Goal: Information Seeking & Learning: Learn about a topic

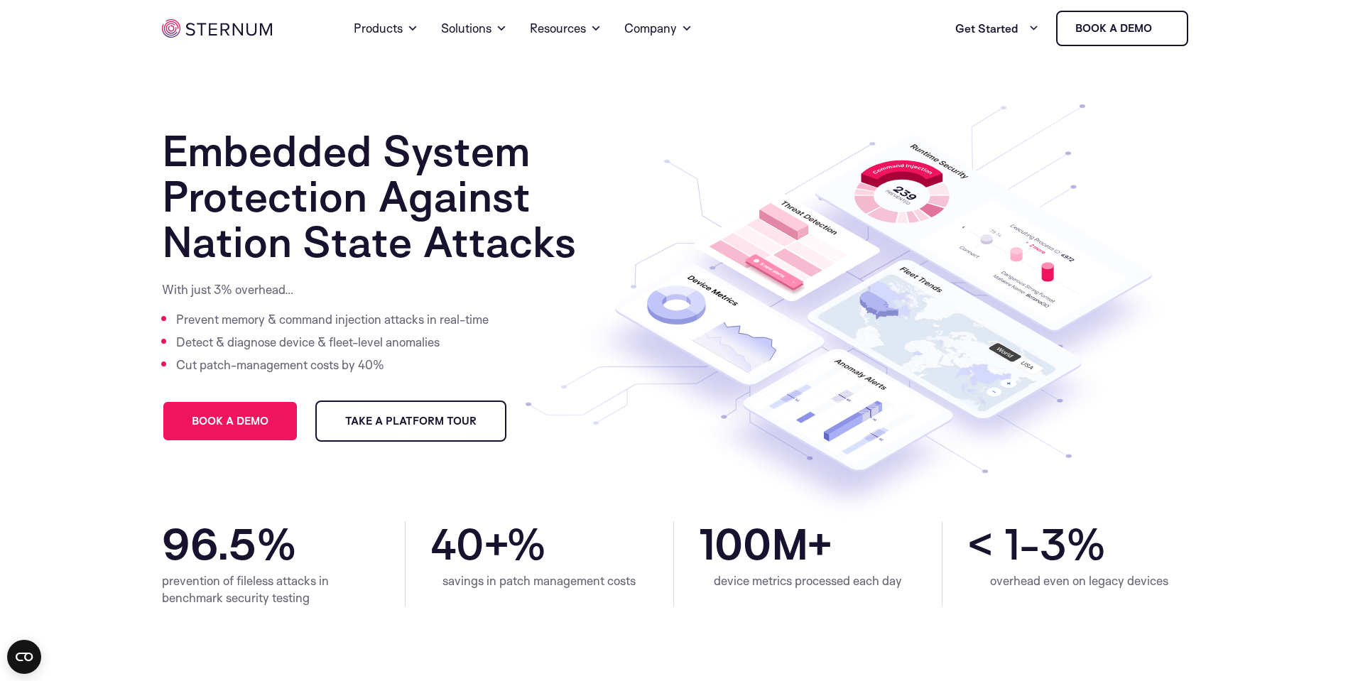
click at [75, 375] on section "Embedded System Protection Against Nation State Attacks With just 3% overhead… …" at bounding box center [676, 289] width 1353 height 464
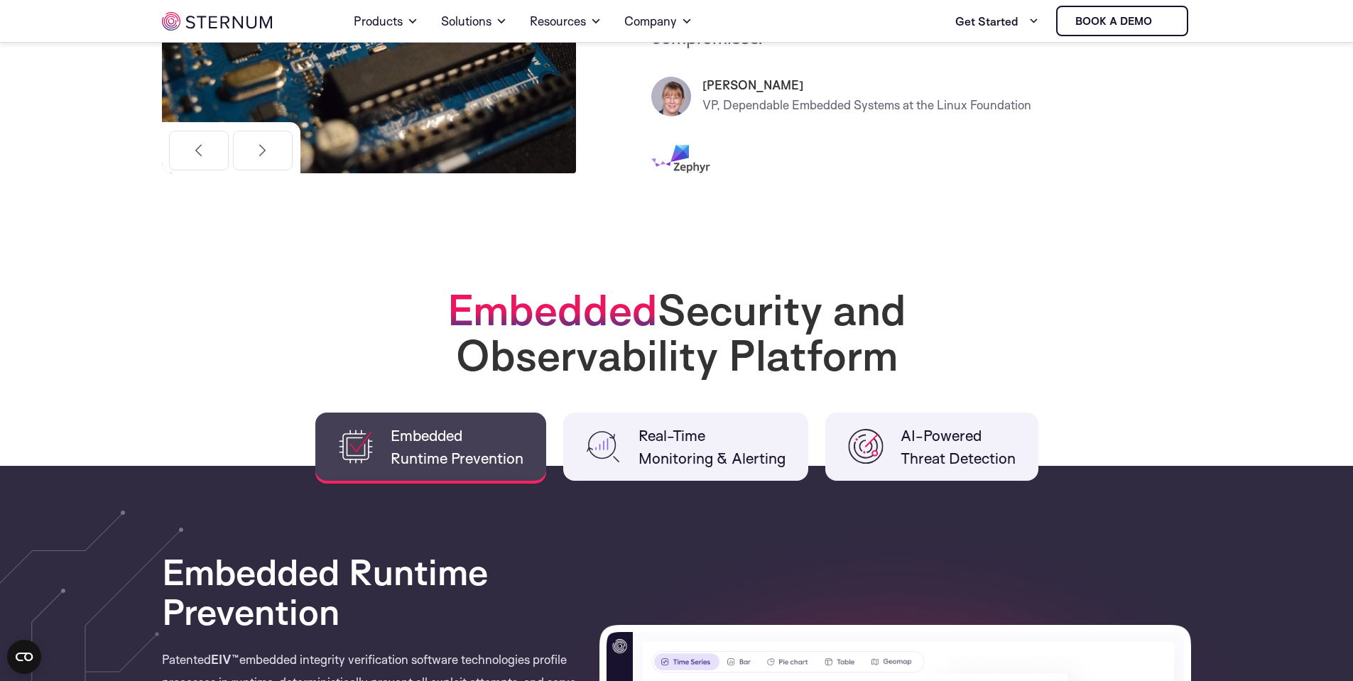
scroll to position [511, 0]
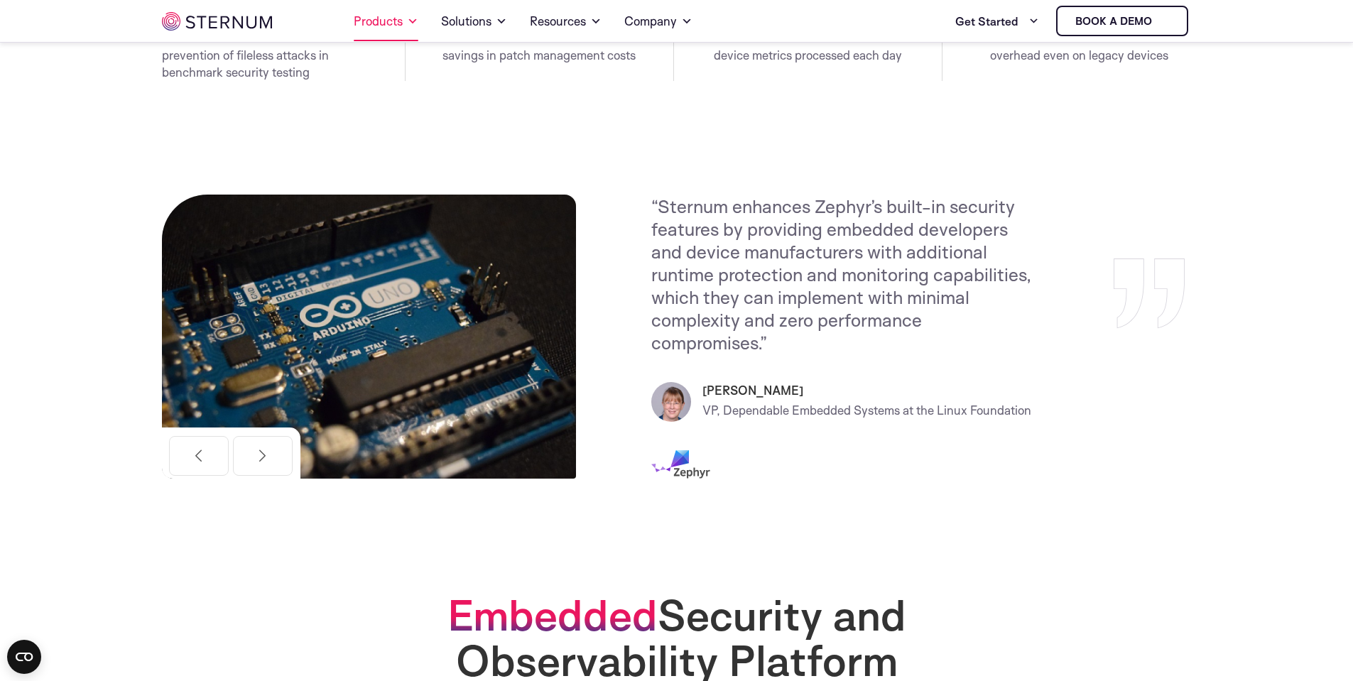
click at [393, 19] on link "Products" at bounding box center [386, 21] width 65 height 40
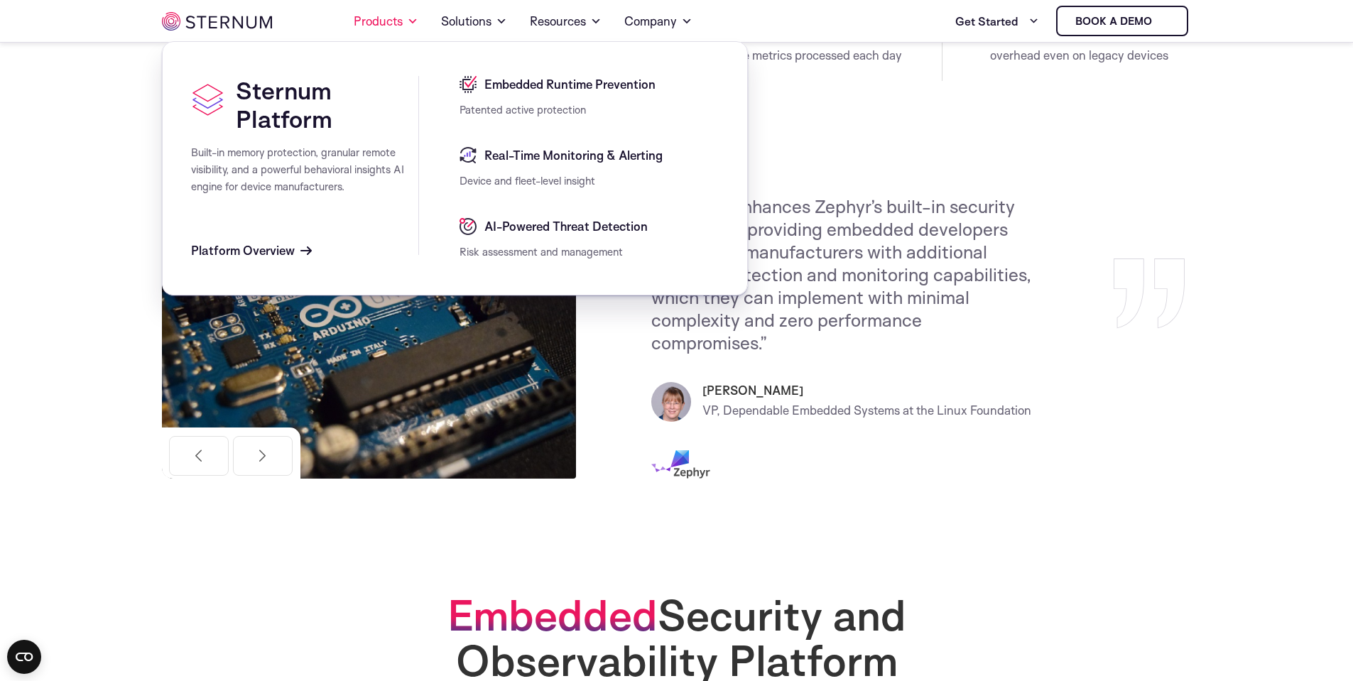
click at [547, 98] on div "Embedded Runtime Prevention" at bounding box center [588, 89] width 259 height 26
click at [547, 89] on span "Embedded Runtime Prevention" at bounding box center [568, 84] width 175 height 17
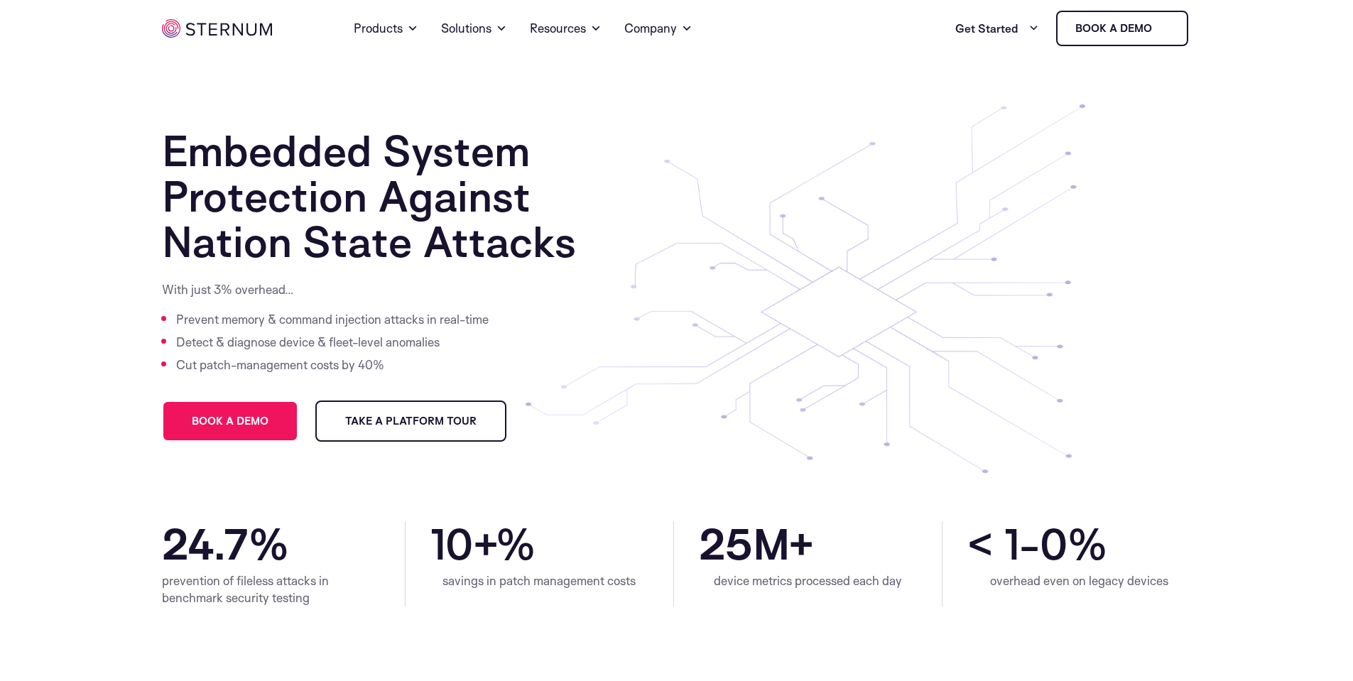
click at [413, 35] on span at bounding box center [412, 28] width 11 height 17
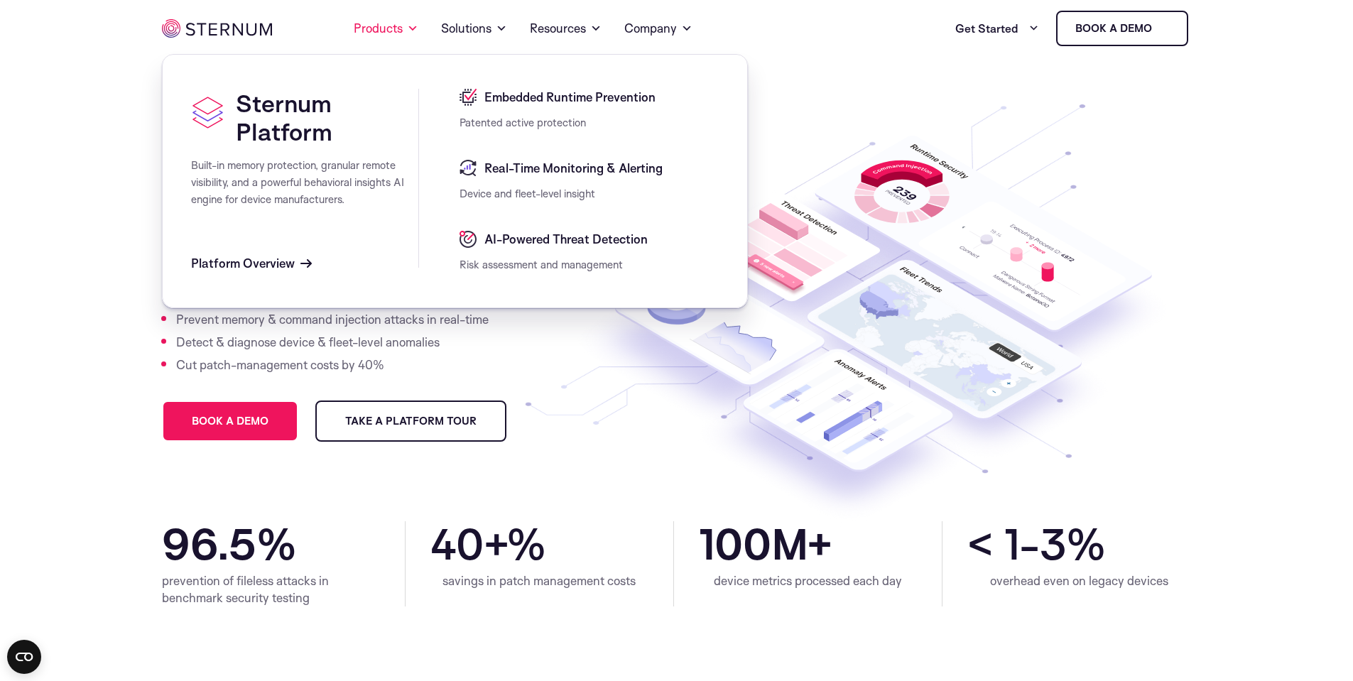
click at [582, 168] on span "Real-Time Monitoring & Alerting" at bounding box center [572, 168] width 182 height 17
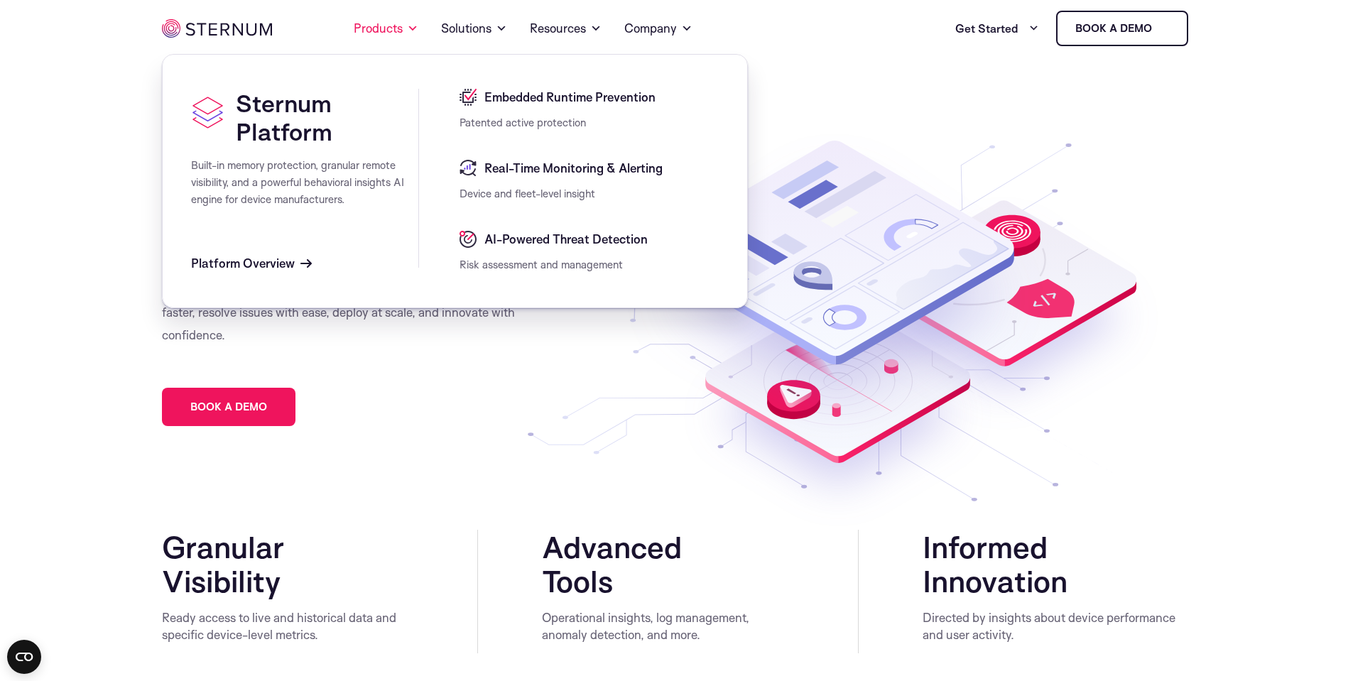
click at [524, 243] on span "AI-Powered Threat Detection" at bounding box center [564, 239] width 167 height 17
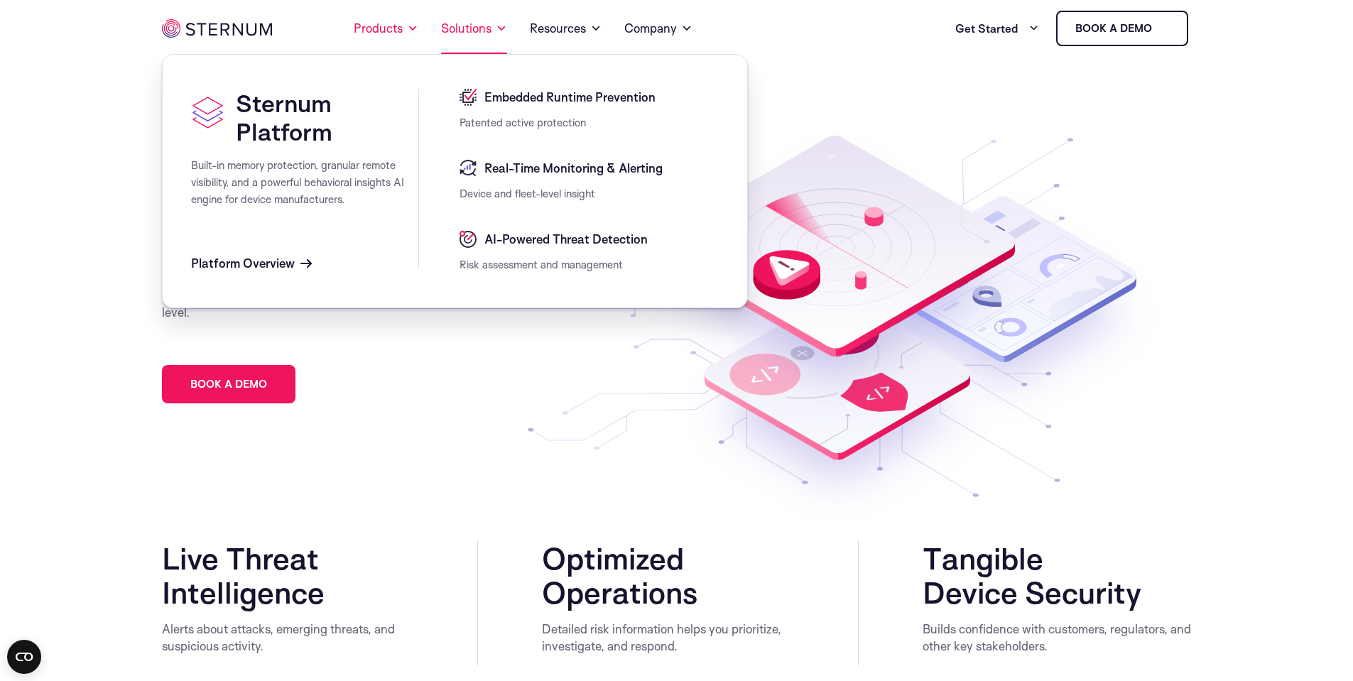
click at [471, 42] on link "Solutions" at bounding box center [474, 28] width 66 height 51
click at [383, 20] on link "Products" at bounding box center [386, 28] width 65 height 51
click at [480, 99] on span at bounding box center [469, 97] width 21 height 17
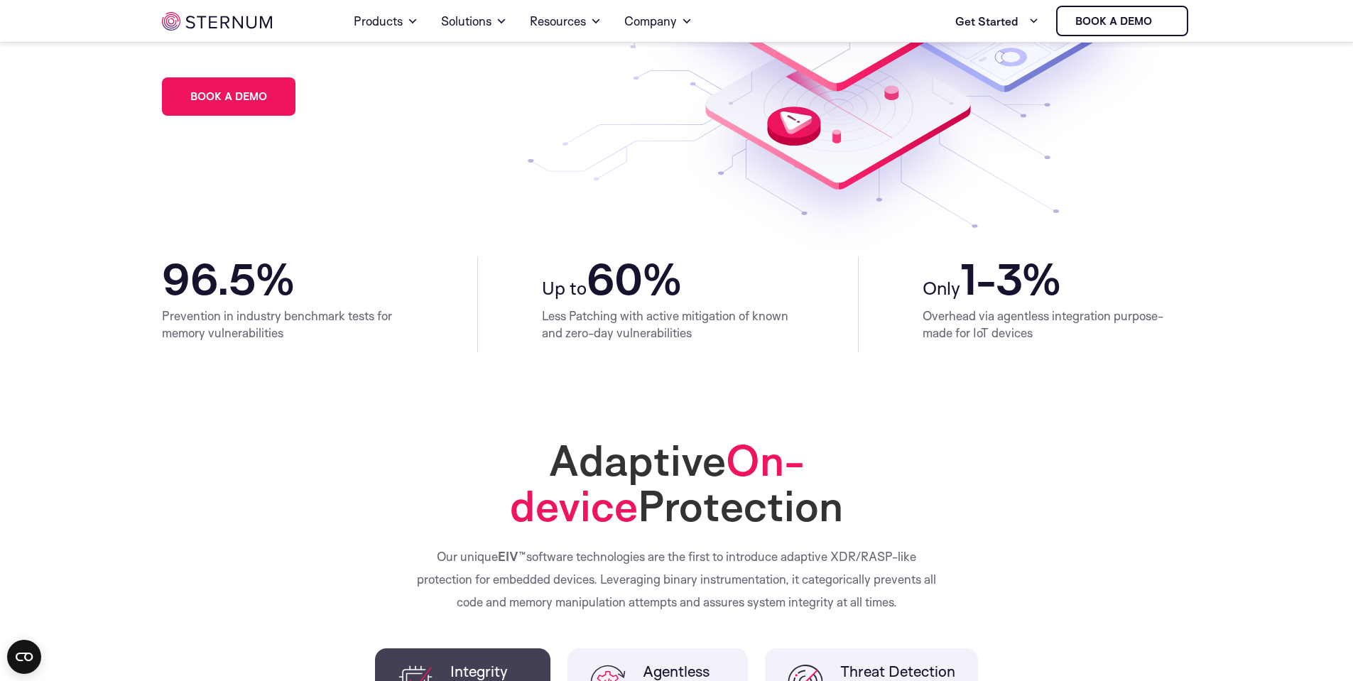
scroll to position [511, 0]
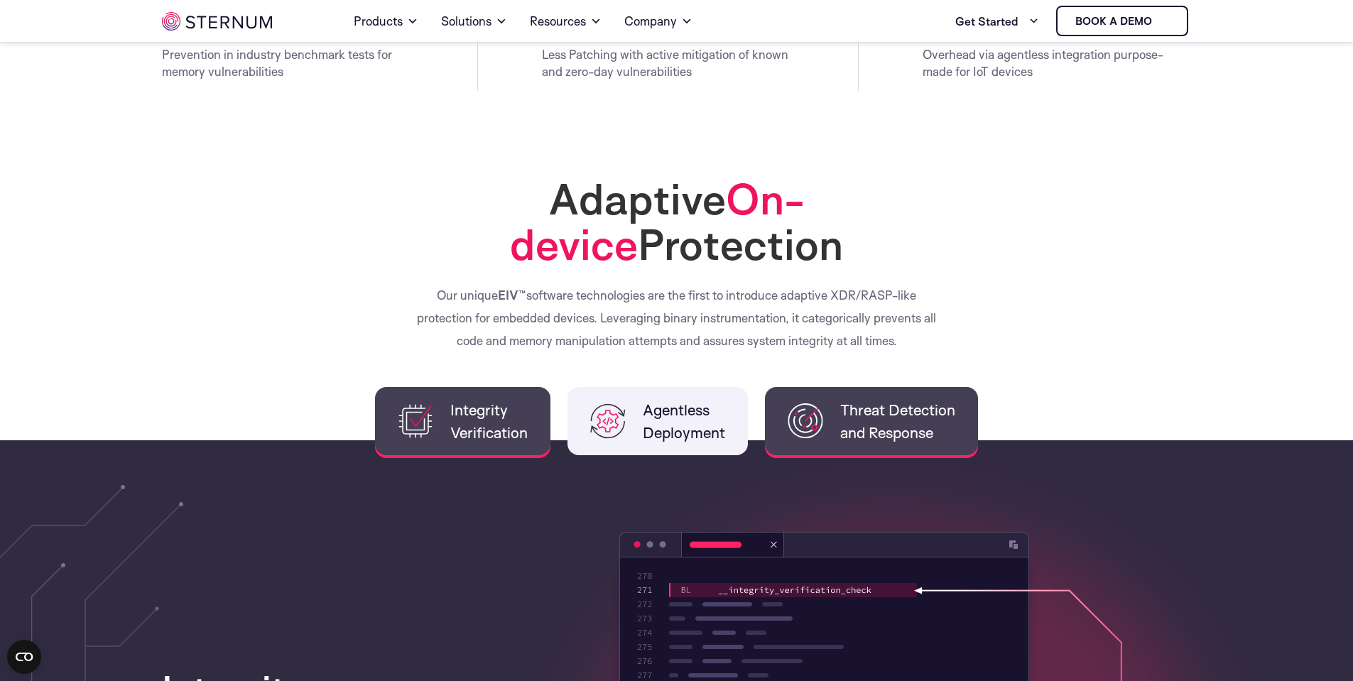
click at [849, 435] on span "Threat Detection and Response" at bounding box center [897, 420] width 115 height 45
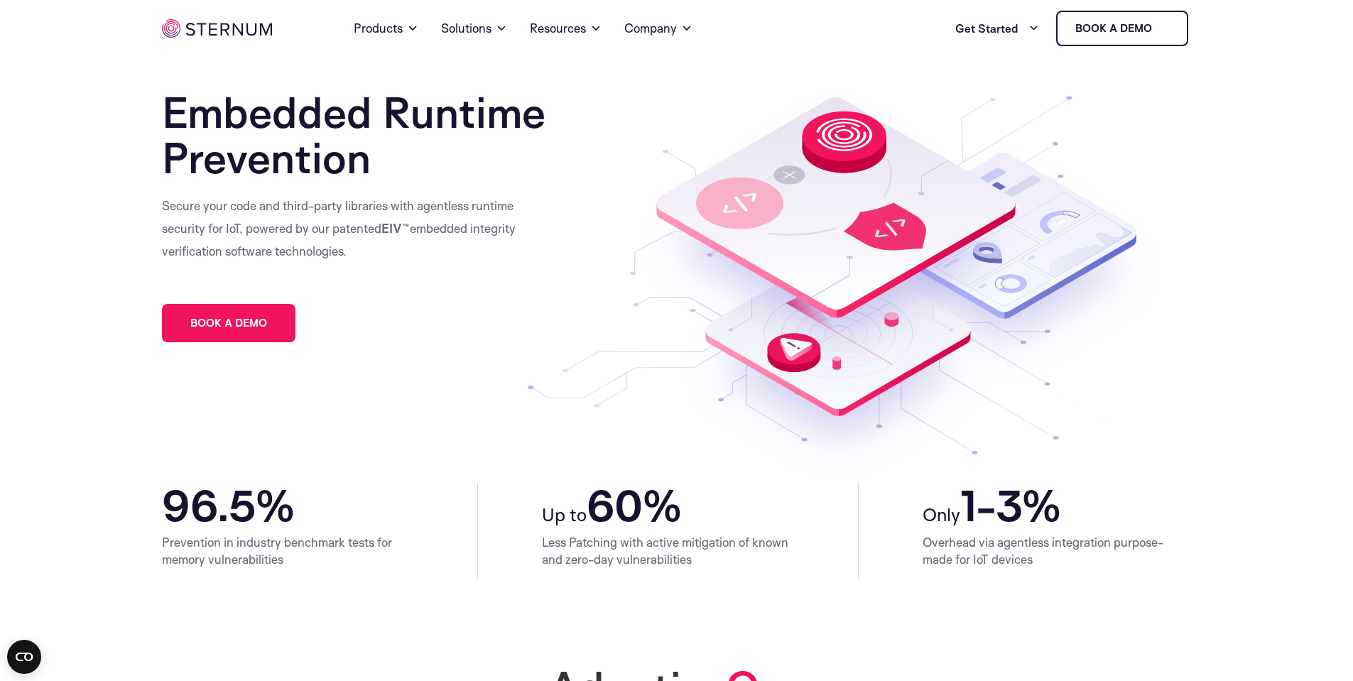
scroll to position [0, 0]
